Goal: Task Accomplishment & Management: Use online tool/utility

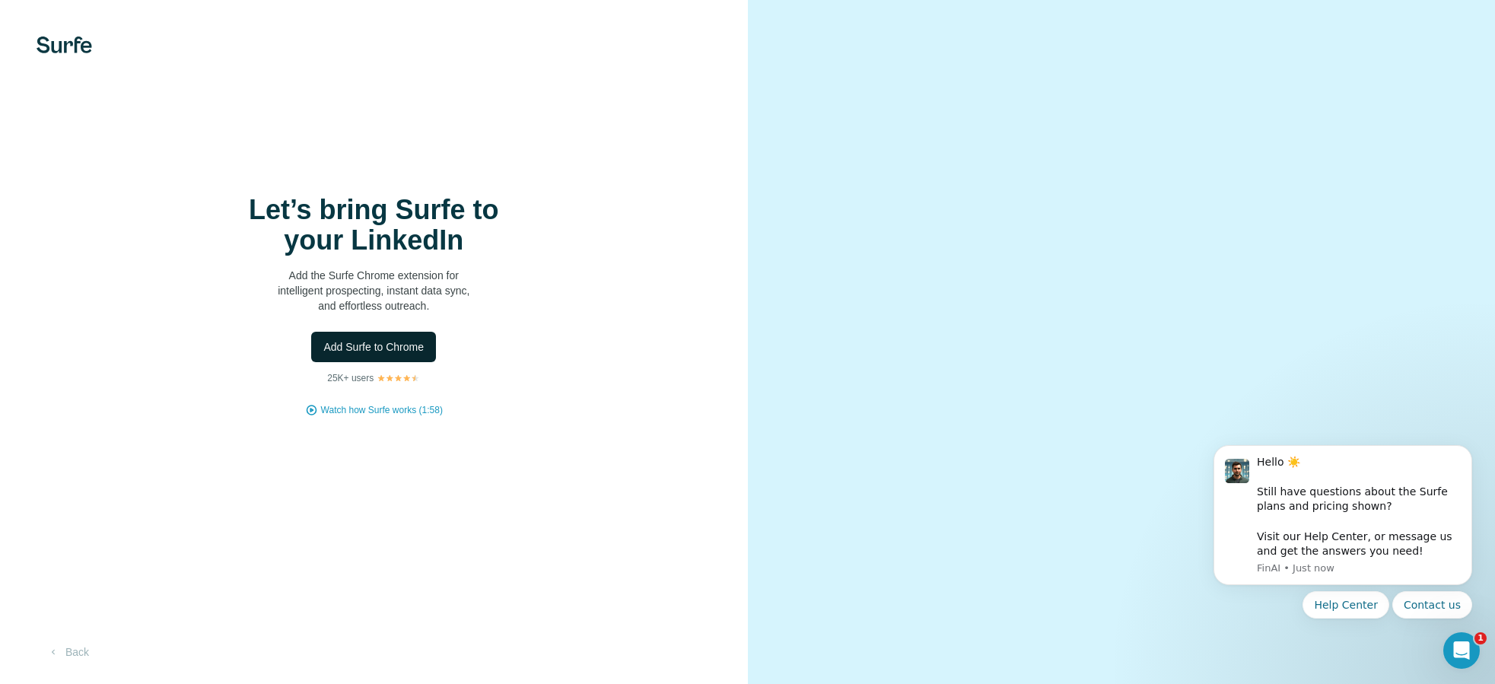
click at [374, 351] on span "Add Surfe to Chrome" at bounding box center [373, 346] width 100 height 15
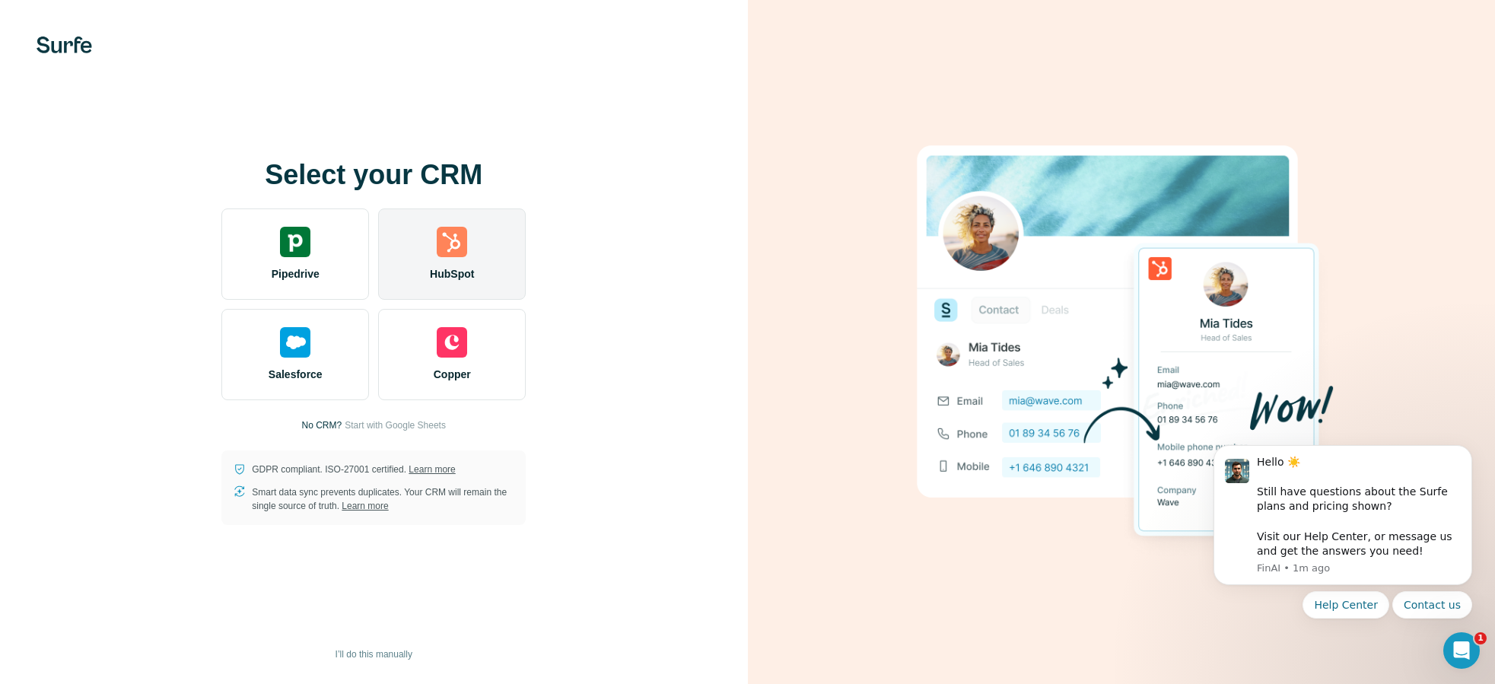
click at [490, 272] on div "HubSpot" at bounding box center [452, 254] width 148 height 91
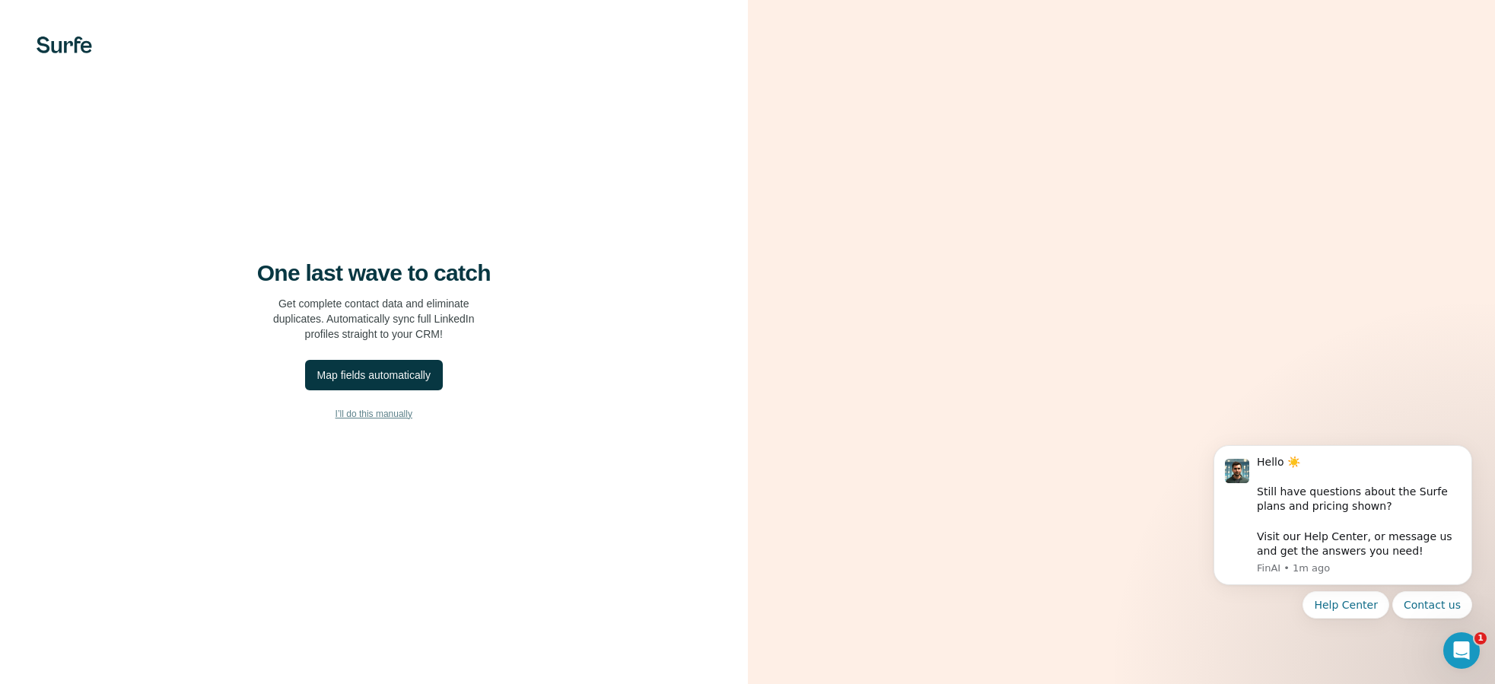
click at [397, 412] on span "I’ll do this manually" at bounding box center [374, 414] width 77 height 14
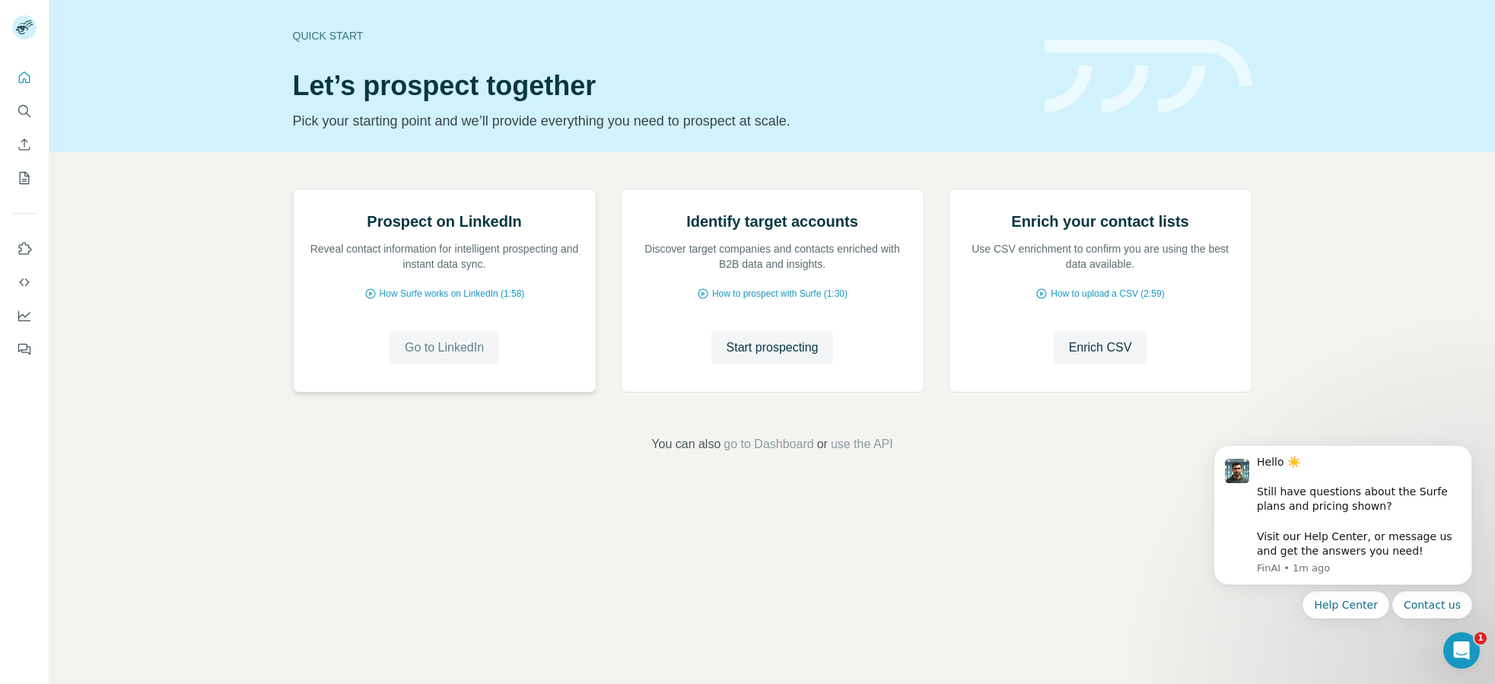
click at [466, 357] on span "Go to LinkedIn" at bounding box center [444, 348] width 79 height 18
click at [27, 144] on icon "Enrich CSV" at bounding box center [24, 144] width 15 height 15
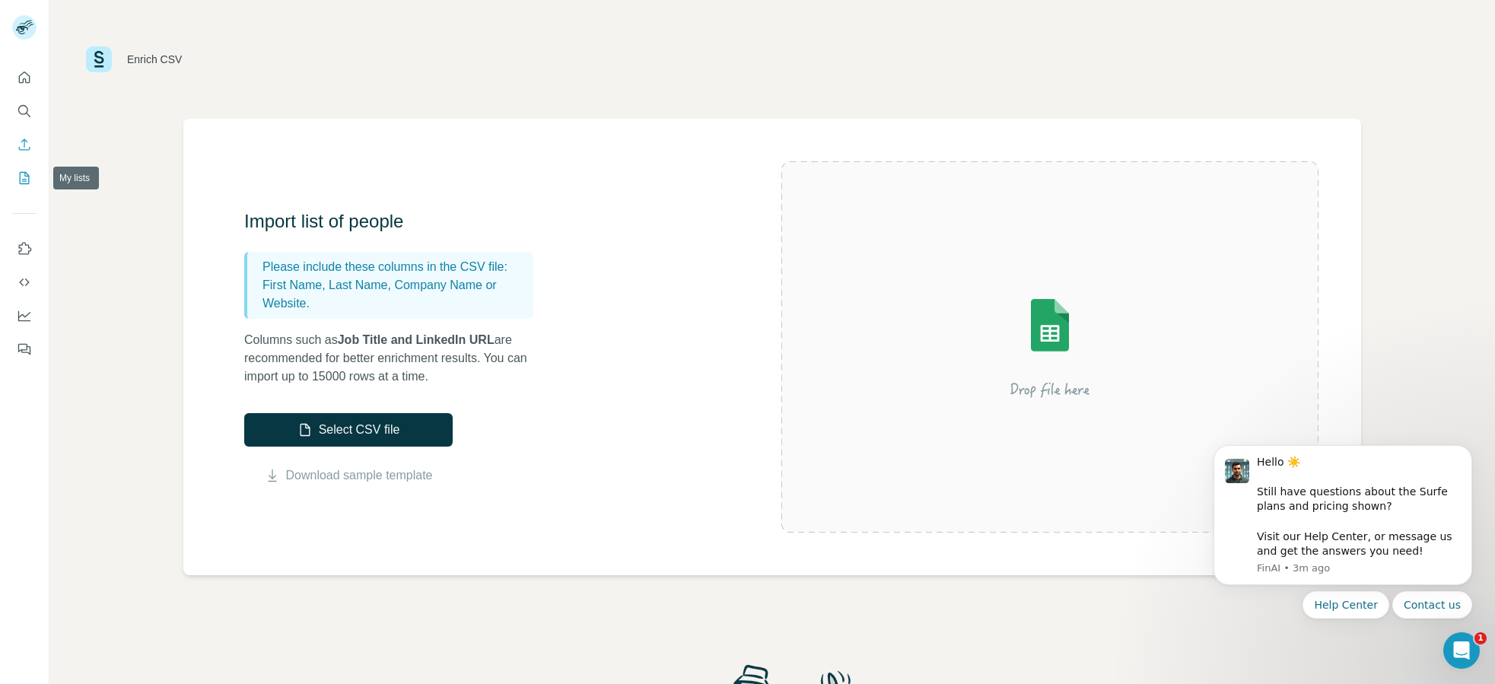
click at [23, 179] on icon "My lists" at bounding box center [26, 177] width 8 height 10
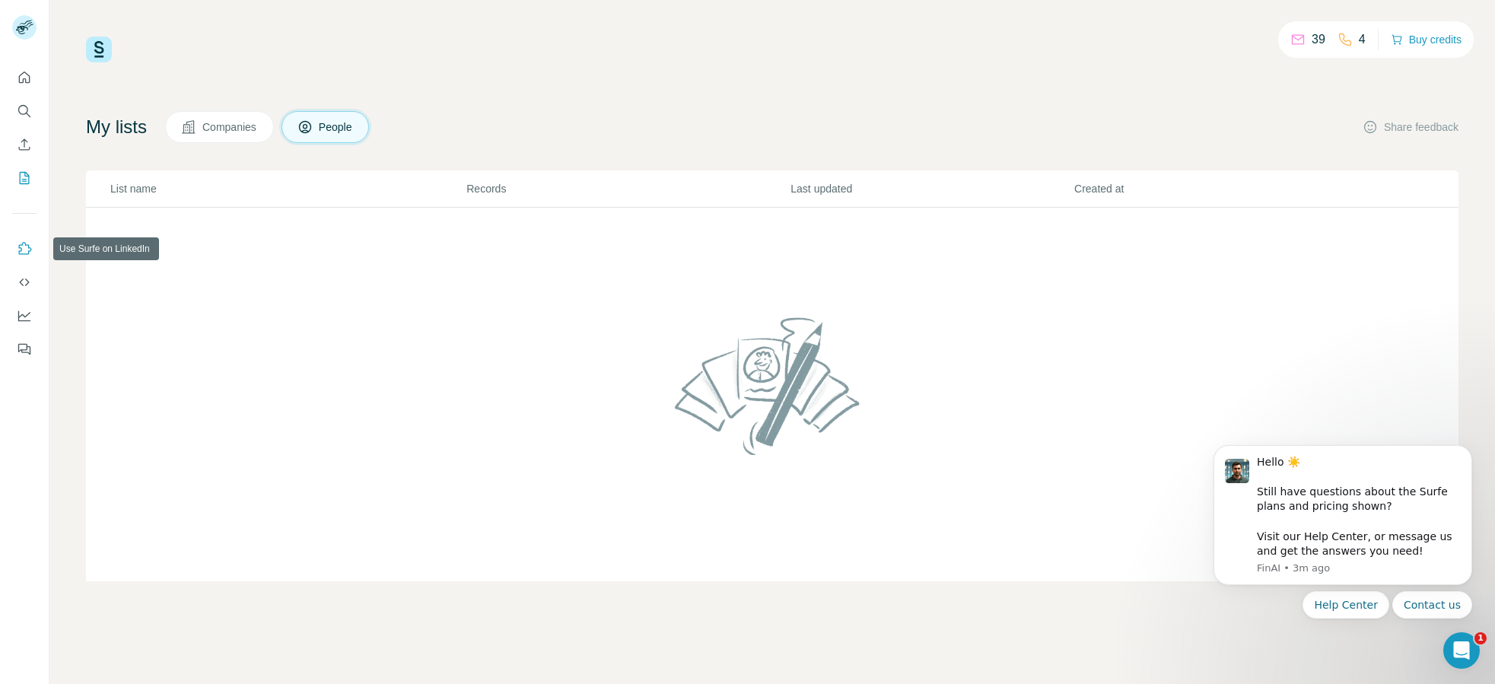
click at [26, 252] on icon "Use Surfe on LinkedIn" at bounding box center [24, 248] width 15 height 15
